Goal: Transaction & Acquisition: Purchase product/service

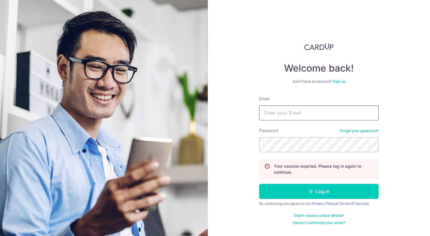
click at [277, 115] on input "Email" at bounding box center [319, 112] width 120 height 15
type input "whuiteng@gmail.com"
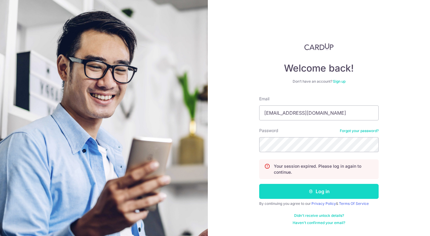
click at [290, 193] on button "Log in" at bounding box center [319, 191] width 120 height 15
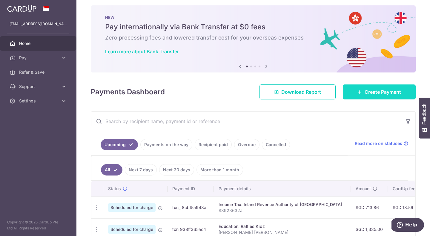
click at [362, 94] on link "Create Payment" at bounding box center [379, 91] width 73 height 15
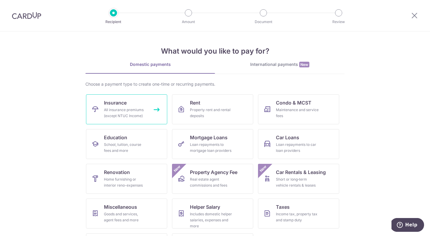
click at [135, 112] on div "All insurance premiums (except NTUC Income)" at bounding box center [125, 113] width 43 height 12
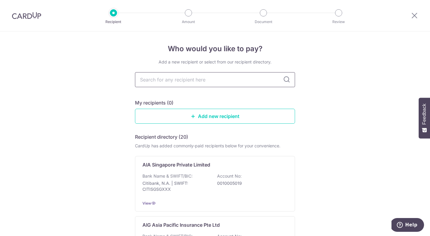
click at [171, 81] on input "text" at bounding box center [215, 79] width 160 height 15
type input "income"
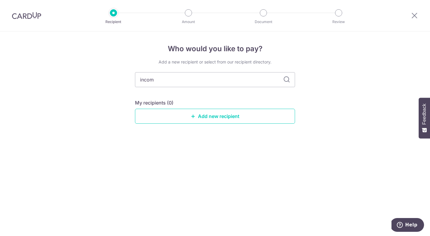
type input "income"
click at [91, 91] on div "Who would you like to pay? Add a new recipient or select from our recipient dir…" at bounding box center [215, 133] width 430 height 204
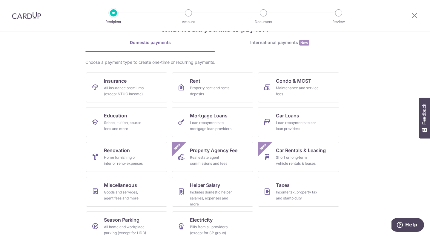
scroll to position [32, 0]
